Goal: Transaction & Acquisition: Purchase product/service

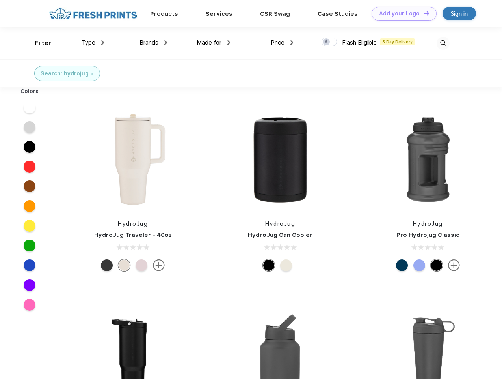
click at [401, 13] on link "Add your Logo Design Tool" at bounding box center [404, 14] width 65 height 14
click at [0, 0] on div "Design Tool" at bounding box center [0, 0] width 0 height 0
click at [423, 13] on link "Add your Logo Design Tool" at bounding box center [404, 14] width 65 height 14
click at [38, 43] on div "Filter" at bounding box center [43, 43] width 16 height 9
click at [93, 43] on span "Type" at bounding box center [89, 42] width 14 height 7
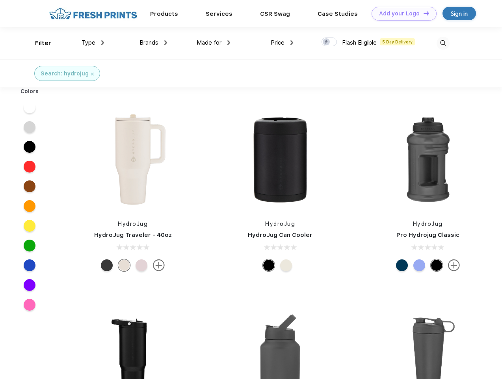
click at [153, 43] on span "Brands" at bounding box center [149, 42] width 19 height 7
click at [214, 43] on span "Made for" at bounding box center [209, 42] width 25 height 7
click at [282, 43] on span "Price" at bounding box center [278, 42] width 14 height 7
click at [330, 42] on div at bounding box center [329, 41] width 15 height 9
click at [327, 42] on input "checkbox" at bounding box center [324, 39] width 5 height 5
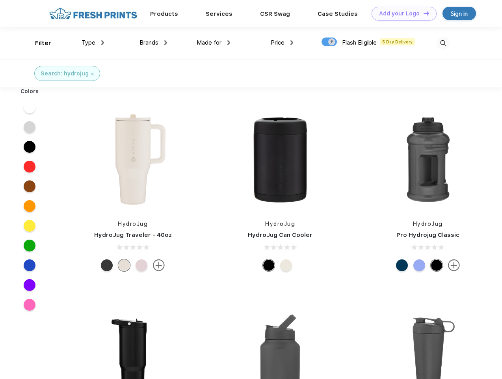
click at [443, 43] on img at bounding box center [443, 43] width 13 height 13
